Goal: Task Accomplishment & Management: Use online tool/utility

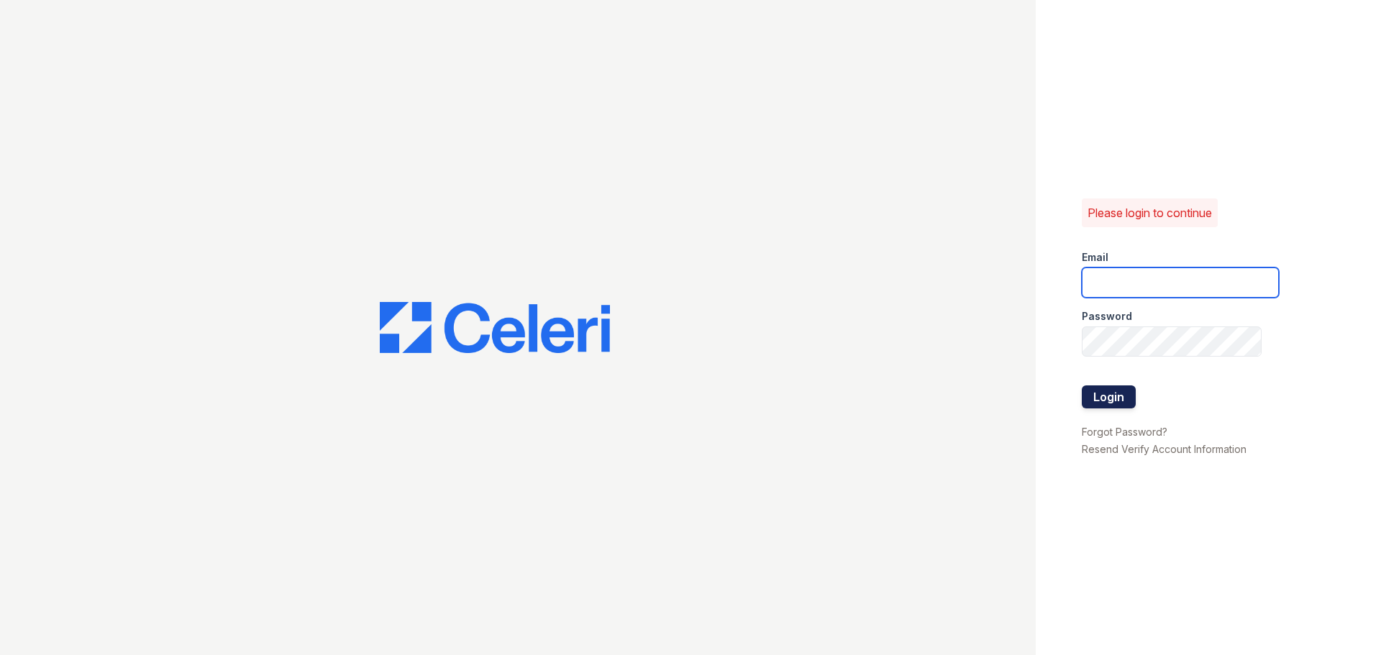
type input "jaxon1@cafmanagement.com"
click at [1126, 391] on button "Login" at bounding box center [1109, 397] width 54 height 23
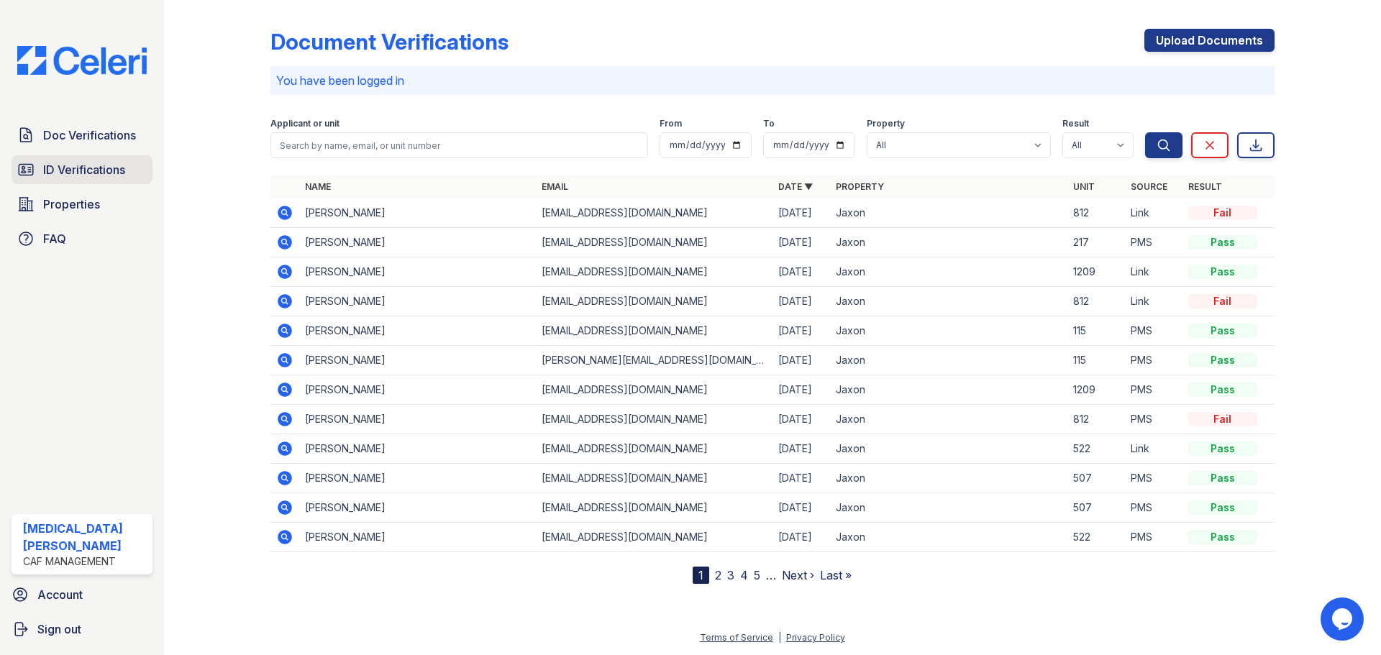
click at [60, 163] on span "ID Verifications" at bounding box center [84, 169] width 82 height 17
